Goal: Task Accomplishment & Management: Use online tool/utility

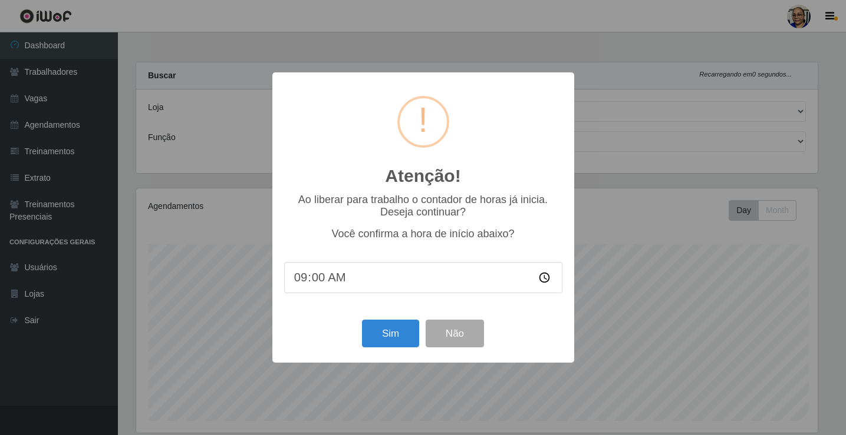
select select "345"
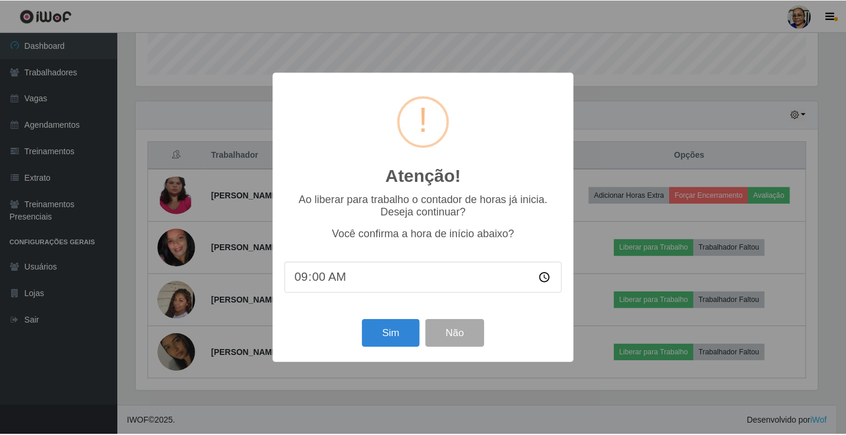
scroll to position [245, 684]
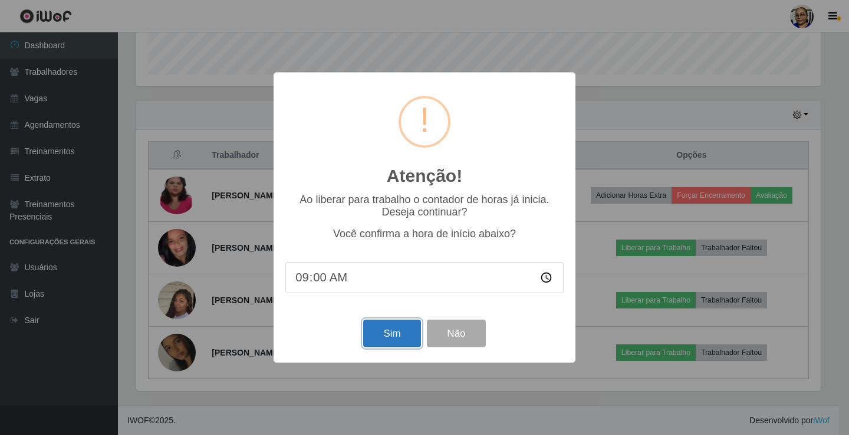
click at [404, 336] on button "Sim" at bounding box center [391, 334] width 57 height 28
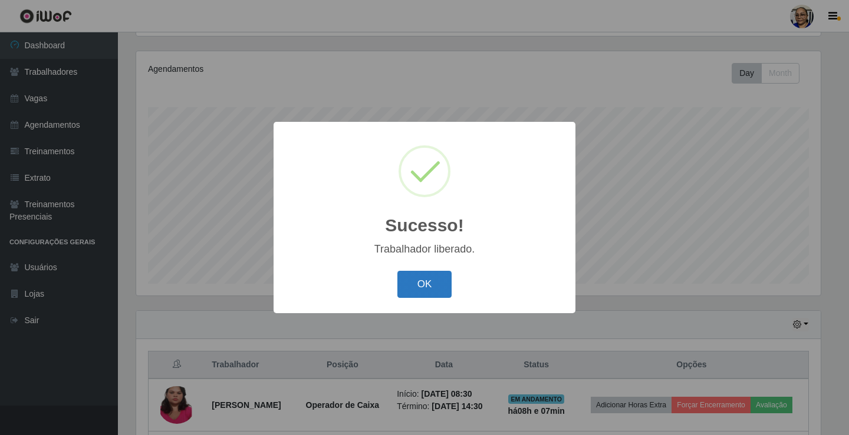
click at [443, 283] on button "OK" at bounding box center [424, 285] width 55 height 28
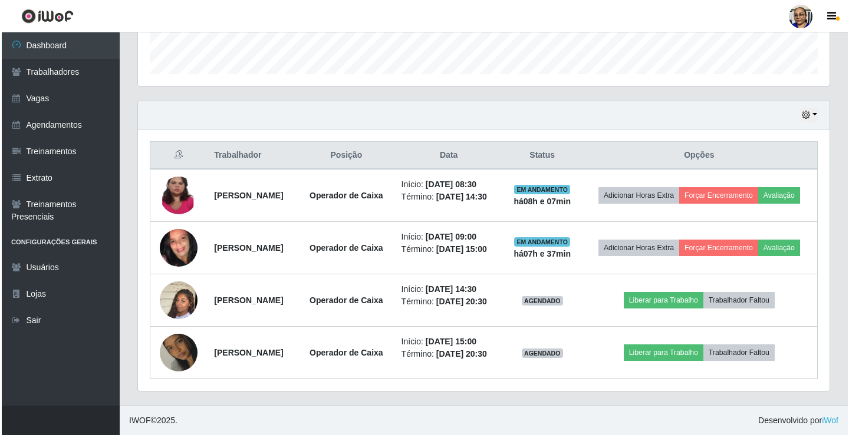
scroll to position [382, 0]
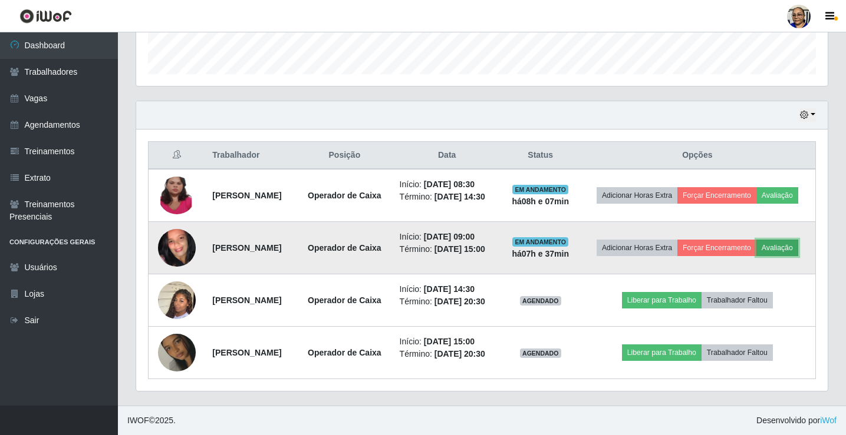
click at [756, 240] on button "Avaliação" at bounding box center [777, 248] width 42 height 16
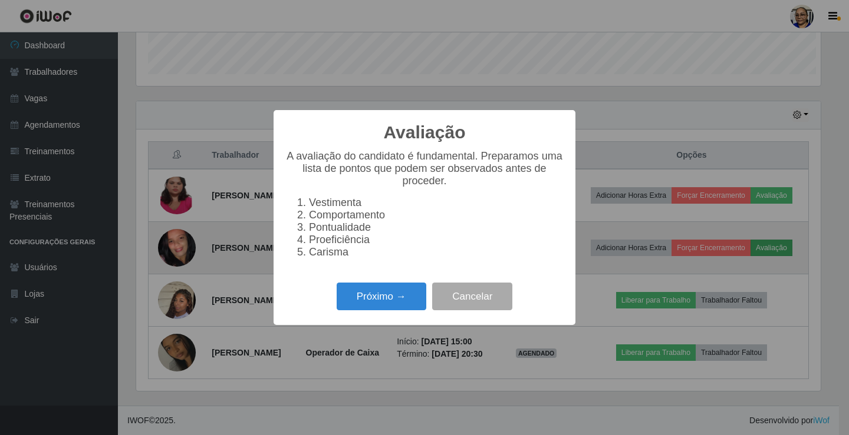
scroll to position [245, 684]
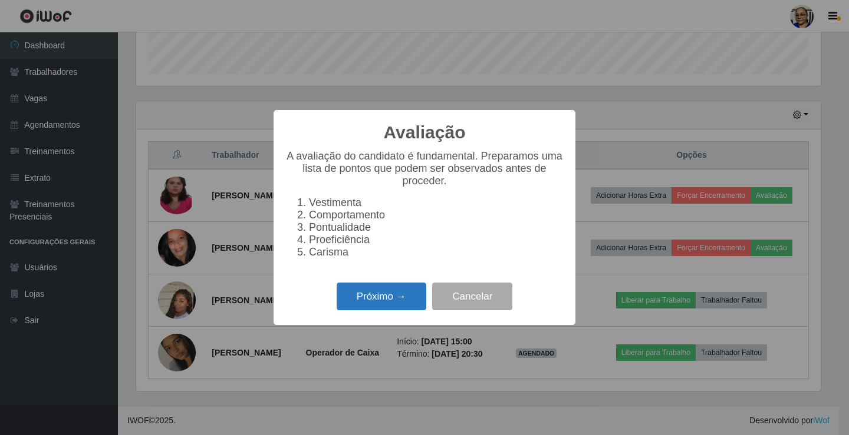
click at [386, 306] on button "Próximo →" at bounding box center [381, 297] width 90 height 28
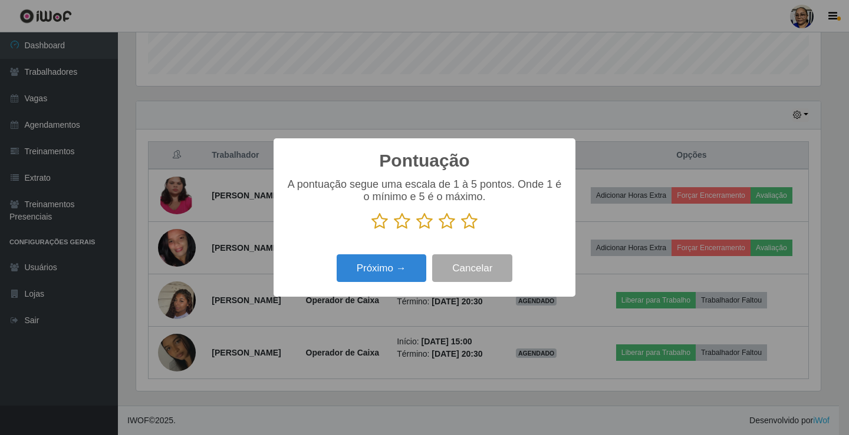
scroll to position [589016, 588577]
click at [472, 223] on icon at bounding box center [469, 222] width 16 height 18
click at [461, 230] on input "radio" at bounding box center [461, 230] width 0 height 0
click at [397, 271] on button "Próximo →" at bounding box center [381, 269] width 90 height 28
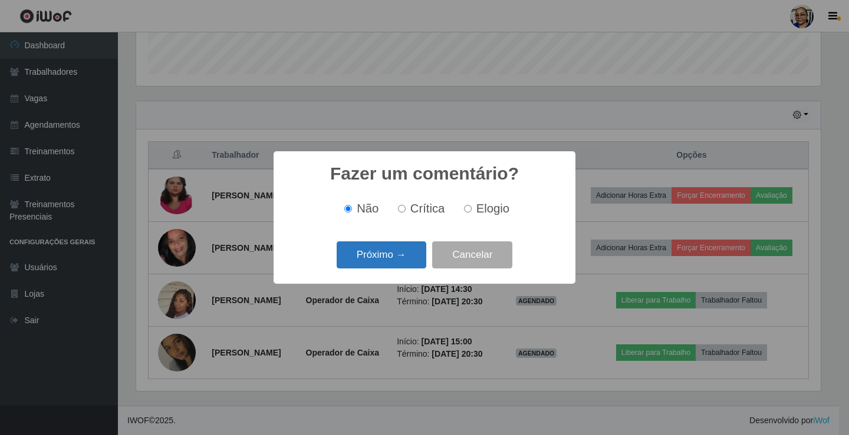
click at [405, 263] on button "Próximo →" at bounding box center [381, 256] width 90 height 28
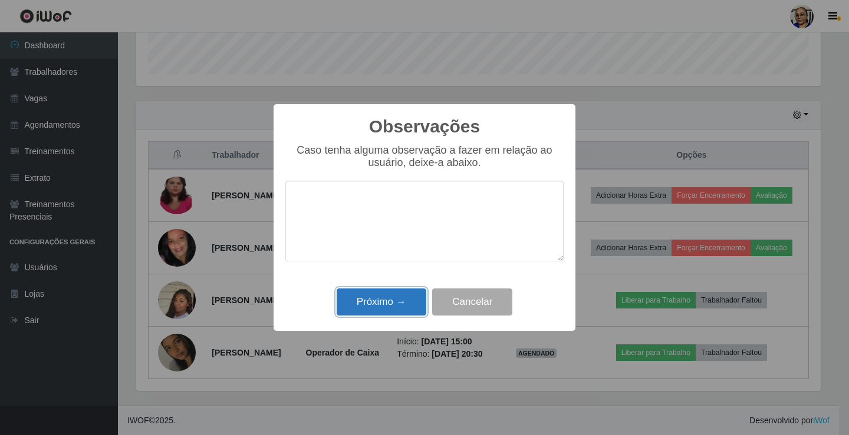
click at [397, 306] on button "Próximo →" at bounding box center [381, 303] width 90 height 28
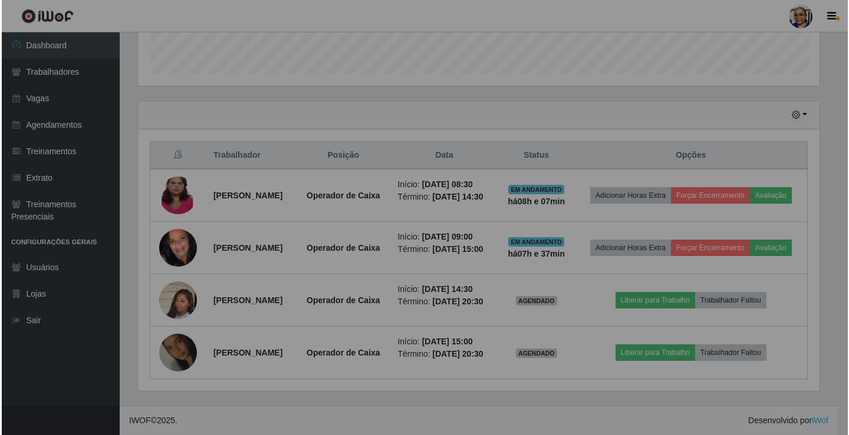
scroll to position [245, 691]
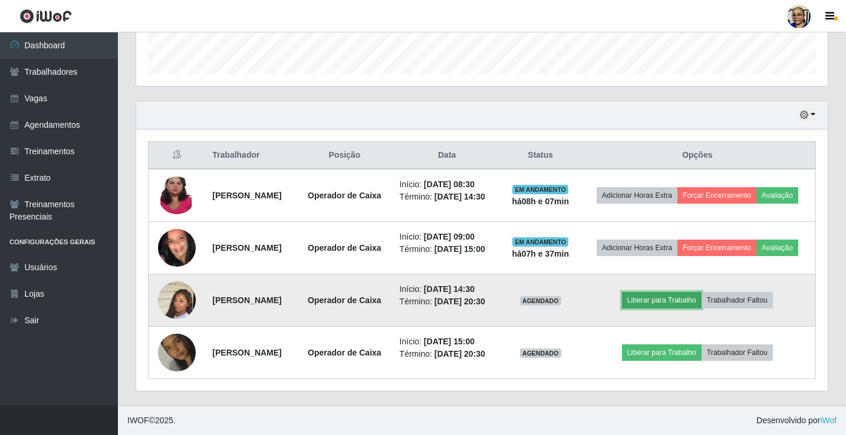
click at [680, 292] on button "Liberar para Trabalho" at bounding box center [662, 300] width 80 height 16
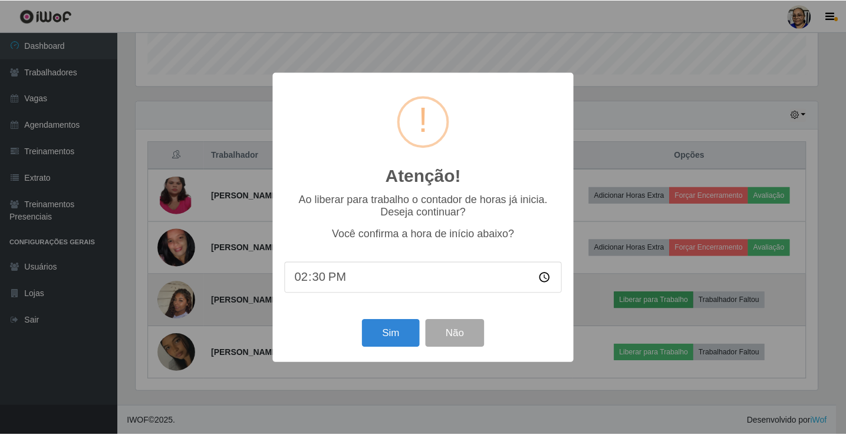
scroll to position [245, 684]
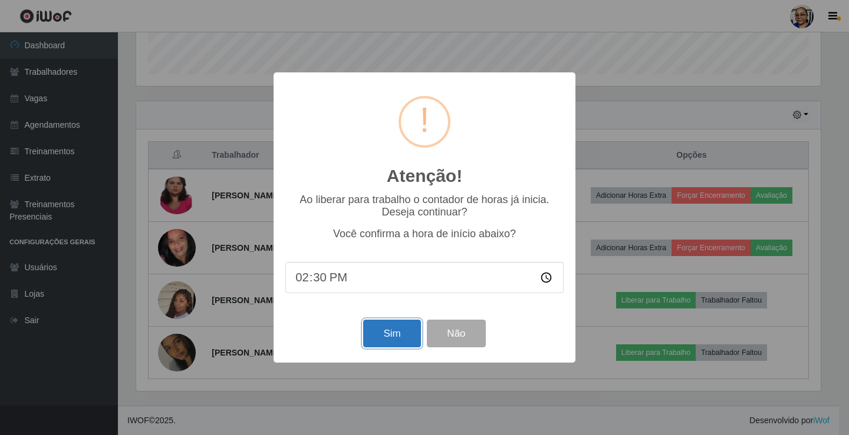
click at [397, 341] on button "Sim" at bounding box center [391, 334] width 57 height 28
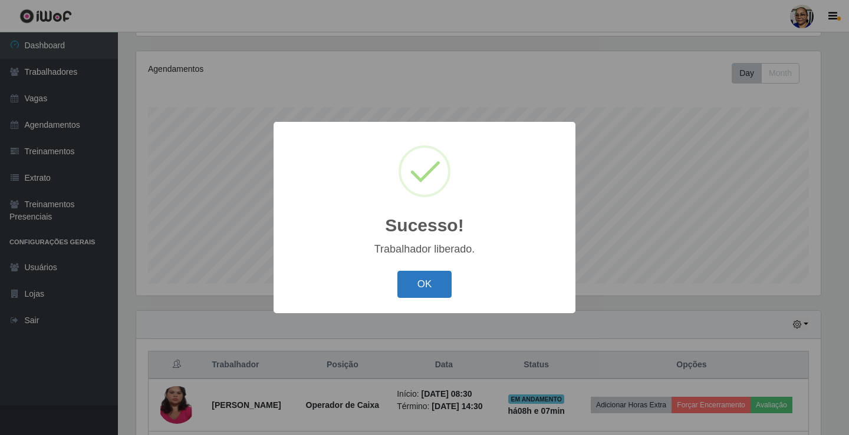
click at [441, 290] on button "OK" at bounding box center [424, 285] width 55 height 28
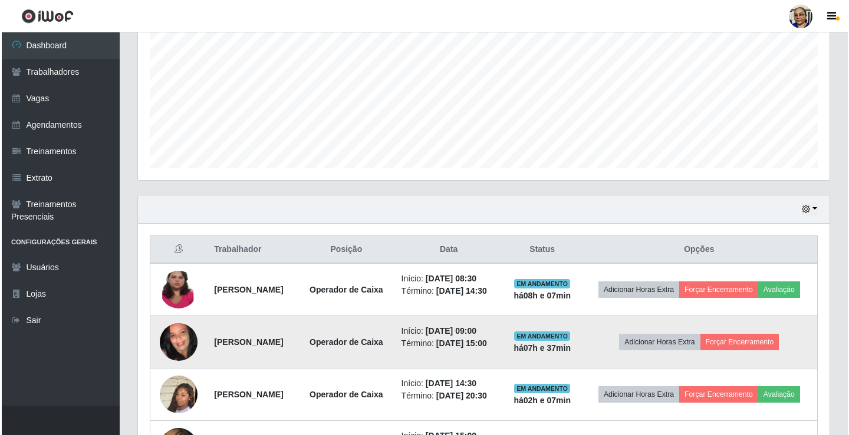
scroll to position [373, 0]
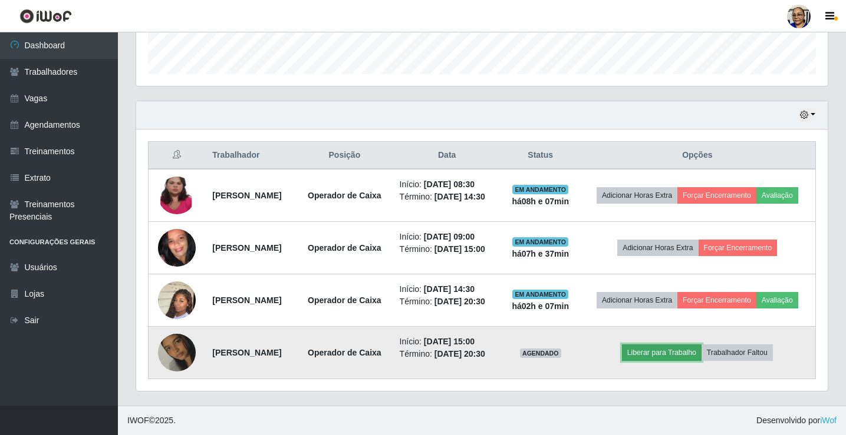
click at [675, 361] on button "Liberar para Trabalho" at bounding box center [662, 353] width 80 height 16
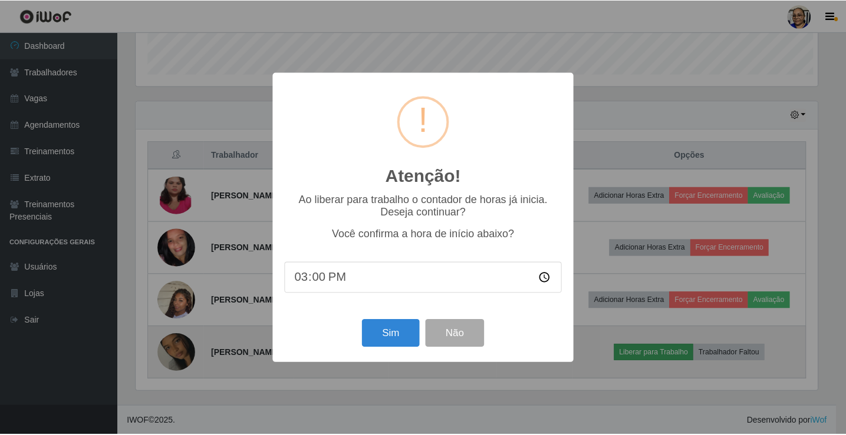
scroll to position [245, 684]
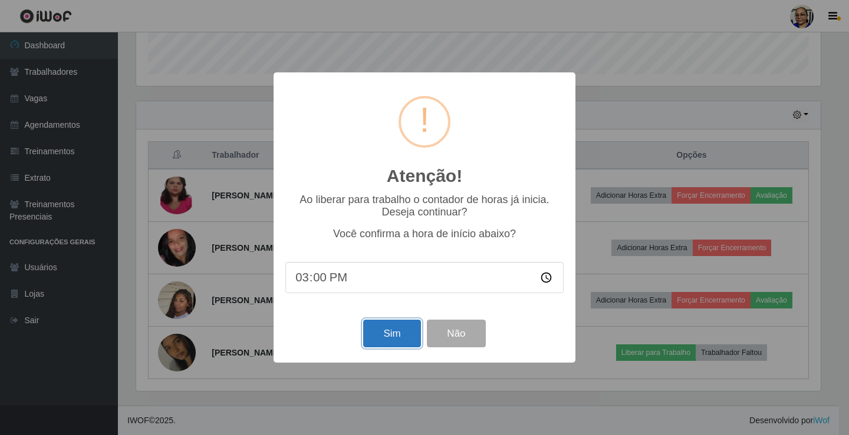
click at [392, 338] on button "Sim" at bounding box center [391, 334] width 57 height 28
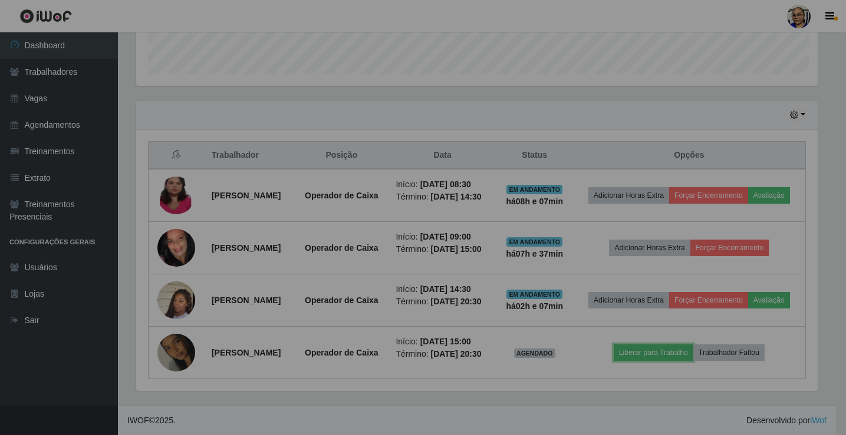
scroll to position [0, 0]
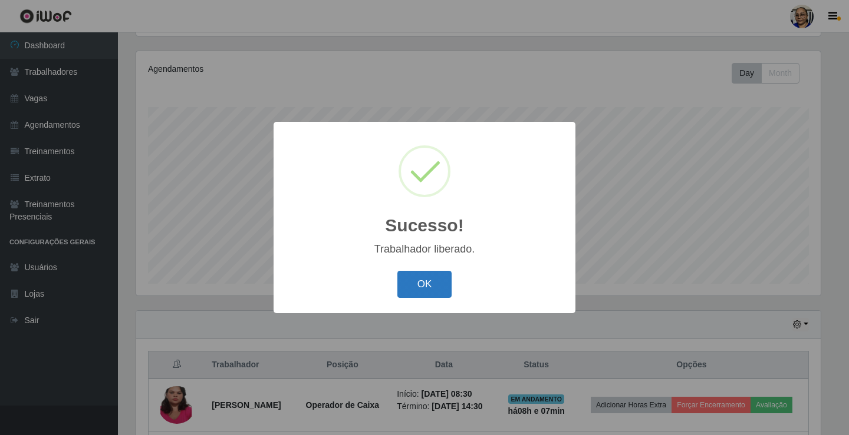
click at [432, 284] on button "OK" at bounding box center [424, 285] width 55 height 28
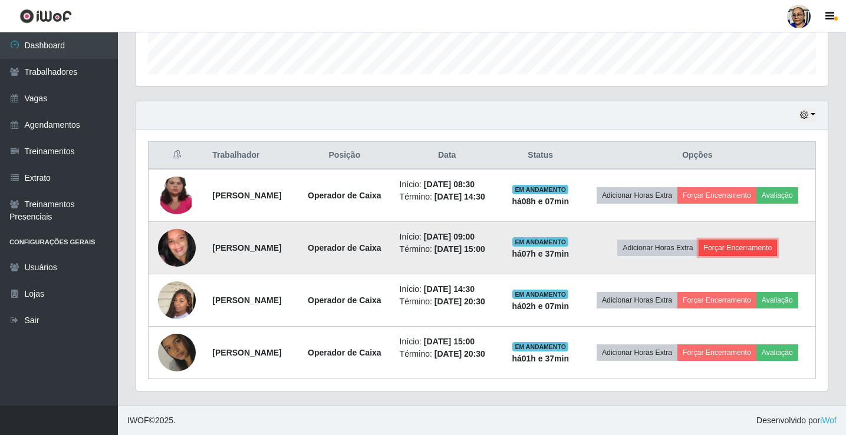
click at [752, 240] on button "Forçar Encerramento" at bounding box center [737, 248] width 79 height 16
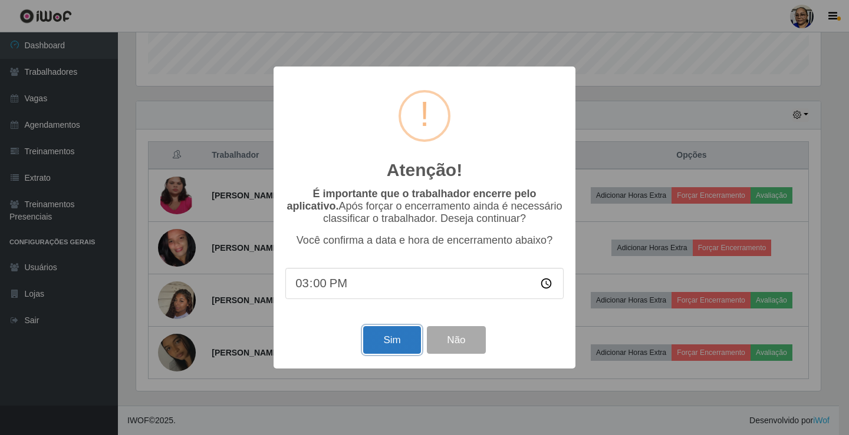
click at [394, 344] on button "Sim" at bounding box center [391, 340] width 57 height 28
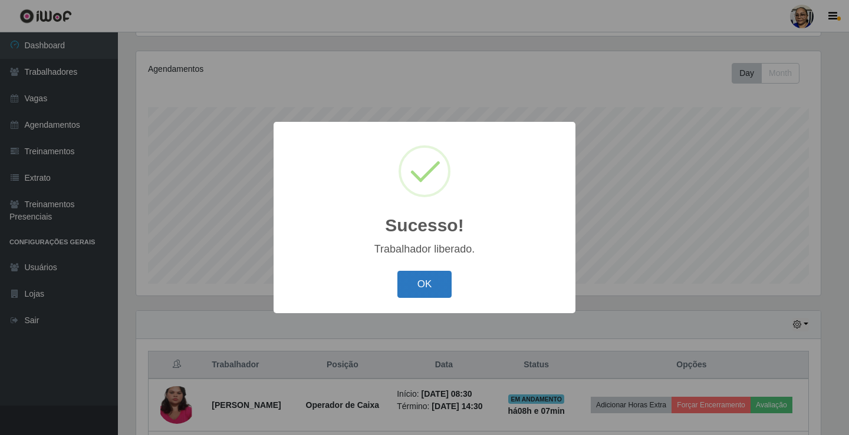
click at [434, 288] on button "OK" at bounding box center [424, 285] width 55 height 28
